Goal: Information Seeking & Learning: Compare options

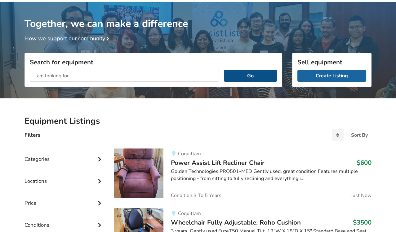
click at [245, 77] on button "Go" at bounding box center [250, 76] width 53 height 12
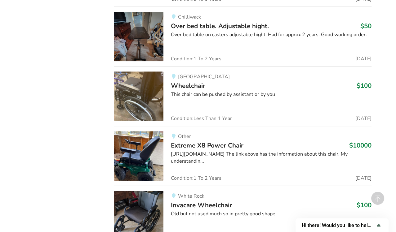
scroll to position [592, 0]
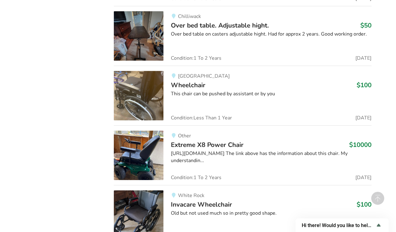
click at [246, 123] on link "Surrey Wheelchair $100 This chair can be pushed by assistant or by you Conditio…" at bounding box center [243, 96] width 258 height 60
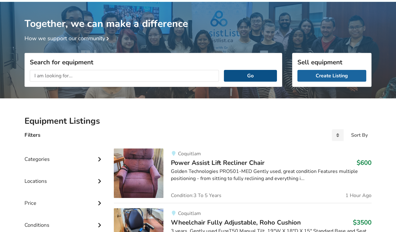
click at [251, 75] on button "Go" at bounding box center [250, 76] width 53 height 12
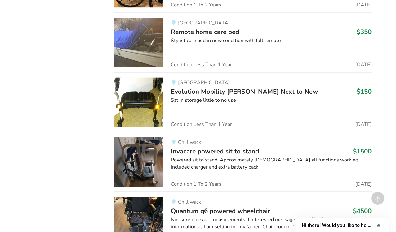
scroll to position [1369, 0]
click at [271, 123] on link "Vancouver Evolution Mobility [PERSON_NAME] Next to New $150 Sat in storage litt…" at bounding box center [243, 103] width 258 height 60
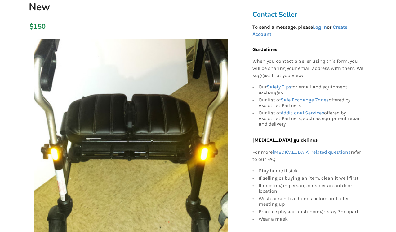
scroll to position [100, 0]
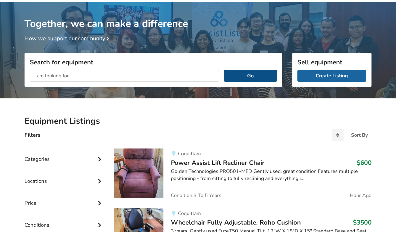
click at [251, 75] on button "Go" at bounding box center [250, 76] width 53 height 12
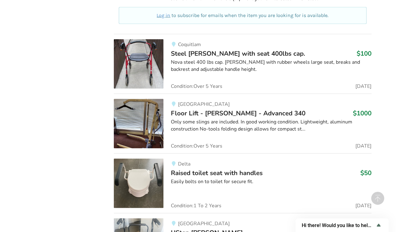
scroll to position [1712, 0]
click at [257, 120] on div "Only some slings are included. In good working condition. Lightweight, aluminum…" at bounding box center [271, 125] width 201 height 14
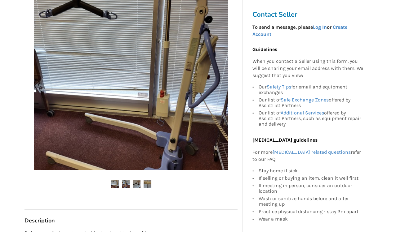
scroll to position [151, 0]
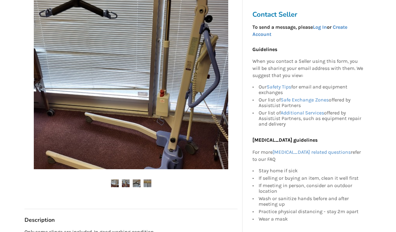
click at [126, 183] on img at bounding box center [126, 184] width 8 height 8
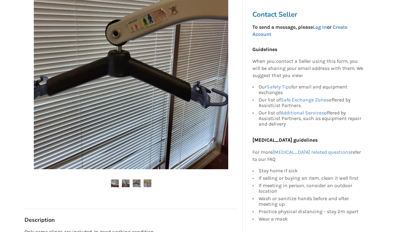
click at [126, 183] on img at bounding box center [126, 184] width 8 height 8
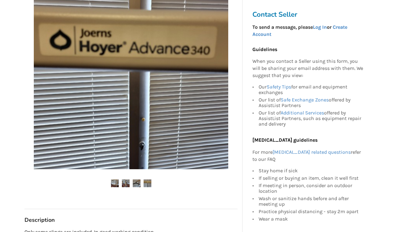
click at [138, 184] on img at bounding box center [137, 184] width 8 height 8
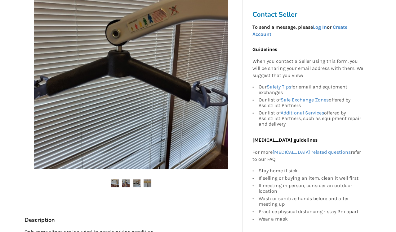
click at [138, 184] on img at bounding box center [137, 184] width 8 height 8
drag, startPoint x: 148, startPoint y: 184, endPoint x: 113, endPoint y: 183, distance: 35.4
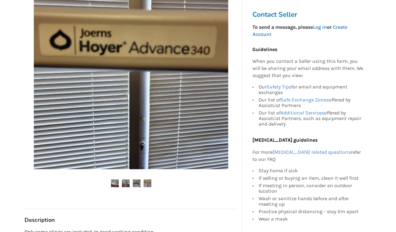
drag, startPoint x: 113, startPoint y: 183, endPoint x: 90, endPoint y: 117, distance: 70.0
drag, startPoint x: 90, startPoint y: 117, endPoint x: 14, endPoint y: 114, distance: 76.0
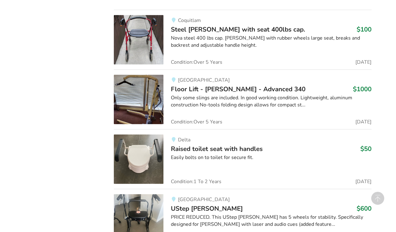
scroll to position [1736, 0]
click at [211, 98] on div "Only some slings are included. In good working condition. Lightweight, aluminum…" at bounding box center [271, 101] width 201 height 14
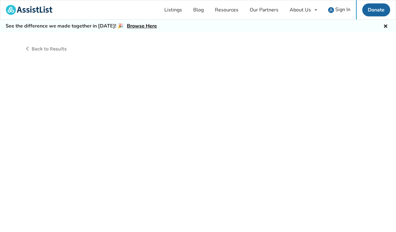
click at [211, 98] on div "Back to Results" at bounding box center [198, 140] width 396 height 214
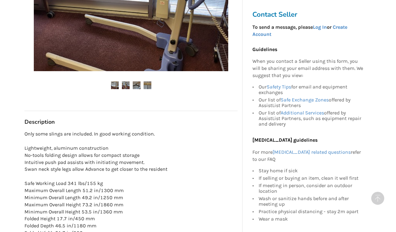
scroll to position [250, 0]
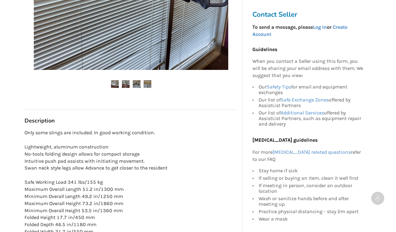
click at [143, 108] on div "Richmond Sep 11 Floor Lift - Joerns Hoyer - Advanced 340 $1000" at bounding box center [131, 105] width 223 height 10
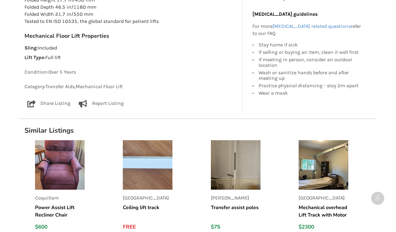
scroll to position [468, 0]
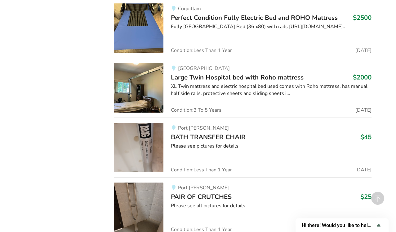
scroll to position [3670, 0]
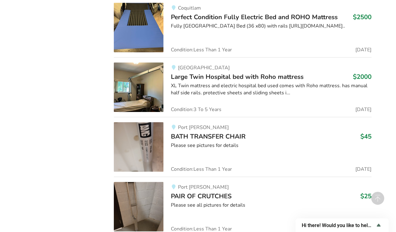
click at [222, 145] on div "Port Moody BATH TRANSFER CHAIR $45 Please see pictures for details Condition: L…" at bounding box center [267, 147] width 208 height 50
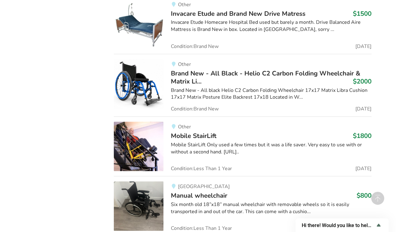
scroll to position [4458, 0]
drag, startPoint x: 188, startPoint y: 132, endPoint x: 208, endPoint y: 113, distance: 27.4
click at [208, 124] on div "Other" at bounding box center [271, 126] width 201 height 5
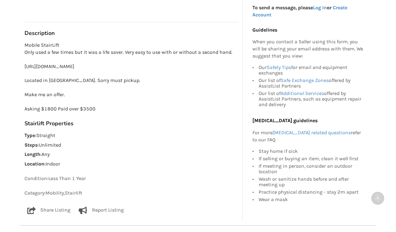
scroll to position [324, 0]
